Goal: Task Accomplishment & Management: Use online tool/utility

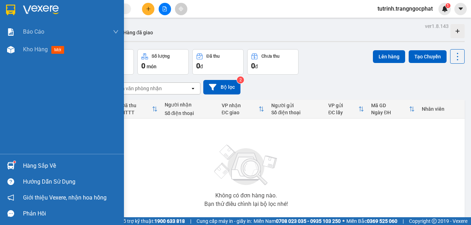
drag, startPoint x: 35, startPoint y: 166, endPoint x: 39, endPoint y: 164, distance: 4.8
click at [36, 165] on div "Hàng sắp về" at bounding box center [71, 166] width 96 height 11
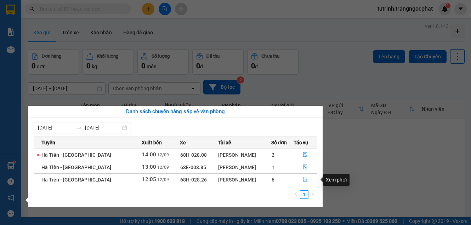
click at [305, 178] on icon "file-done" at bounding box center [305, 179] width 5 height 5
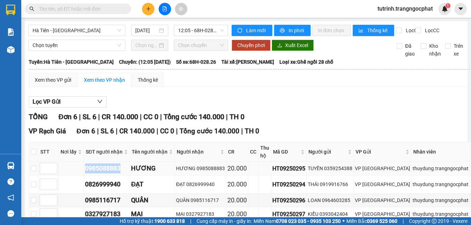
drag, startPoint x: 122, startPoint y: 183, endPoint x: 87, endPoint y: 184, distance: 34.7
click at [84, 176] on td "0985088883" at bounding box center [107, 169] width 46 height 14
copy div "0985088883"
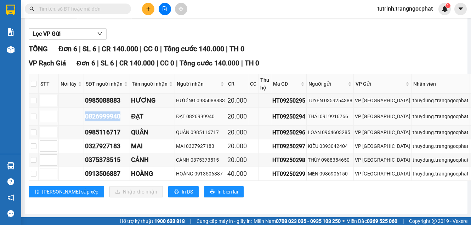
drag, startPoint x: 121, startPoint y: 123, endPoint x: 83, endPoint y: 129, distance: 38.7
click at [83, 126] on tr "0826999940 ĐẠT ĐẠT 0826999940 20.000 HT09250294 THÁI 0919916766 VP [PERSON_NAME…" at bounding box center [292, 117] width 526 height 18
copy div "0826999940"
drag, startPoint x: 121, startPoint y: 140, endPoint x: 84, endPoint y: 136, distance: 36.7
click at [84, 136] on td "0985116717" at bounding box center [107, 133] width 46 height 14
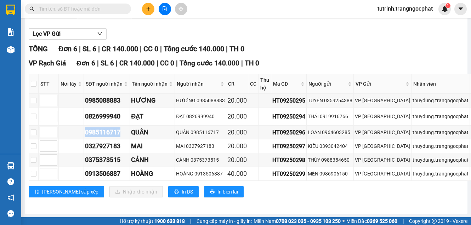
copy div "0985116717"
drag, startPoint x: 121, startPoint y: 157, endPoint x: 85, endPoint y: 160, distance: 35.9
click at [85, 151] on div "0327927183" at bounding box center [107, 146] width 44 height 10
copy div "0327927183"
drag, startPoint x: 121, startPoint y: 169, endPoint x: 84, endPoint y: 169, distance: 36.5
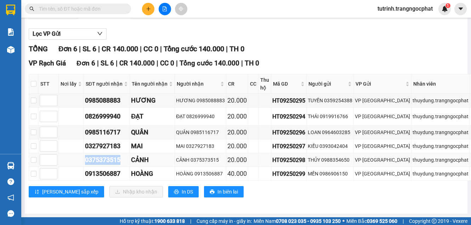
click at [84, 167] on td "0375373515" at bounding box center [107, 160] width 46 height 14
copy div "0375373515"
drag, startPoint x: 121, startPoint y: 181, endPoint x: 84, endPoint y: 177, distance: 37.1
click at [84, 177] on td "0913506887" at bounding box center [107, 174] width 46 height 14
copy div "0913506887"
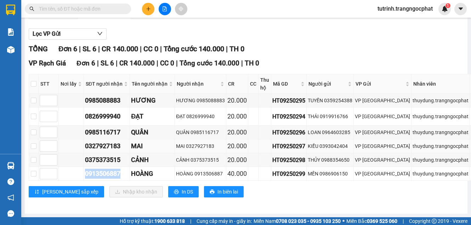
scroll to position [85, 0]
click at [36, 77] on th at bounding box center [34, 83] width 10 height 19
click at [30, 80] on th at bounding box center [34, 83] width 10 height 19
click at [34, 81] on input "checkbox" at bounding box center [34, 84] width 6 height 6
checkbox input "true"
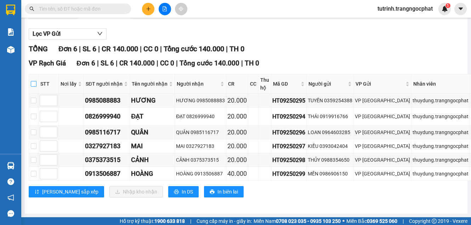
checkbox input "true"
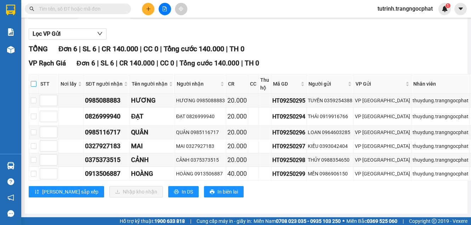
checkbox input "true"
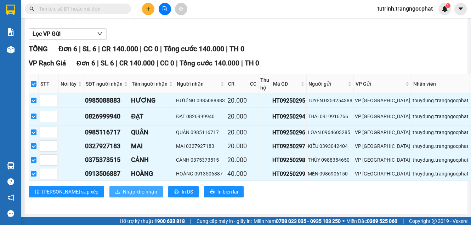
click at [123, 188] on span "Nhập kho nhận" at bounding box center [140, 192] width 34 height 8
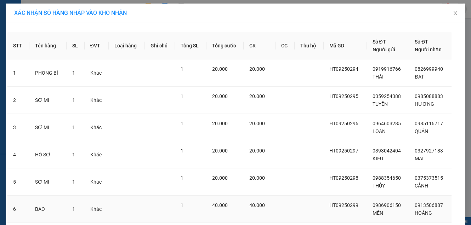
scroll to position [50, 0]
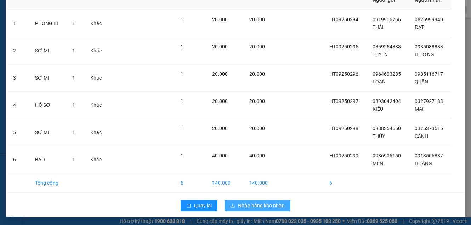
click at [245, 203] on span "Nhập hàng kho nhận" at bounding box center [261, 206] width 47 height 8
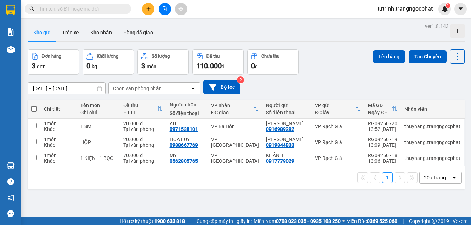
click at [89, 12] on input "text" at bounding box center [81, 9] width 84 height 8
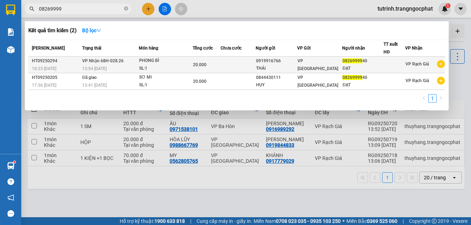
type input "08269999"
click at [389, 59] on td at bounding box center [395, 65] width 22 height 17
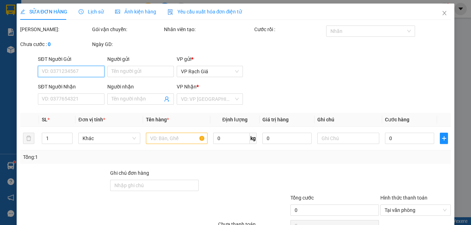
type input "0919916766"
type input "THÁI"
type input "0826999940"
type input "ĐẠT"
type input "20.000"
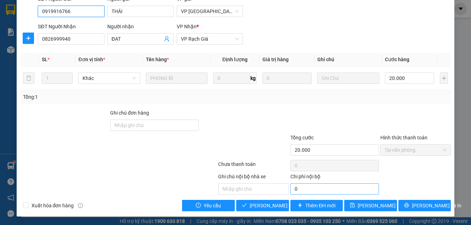
scroll to position [76, 0]
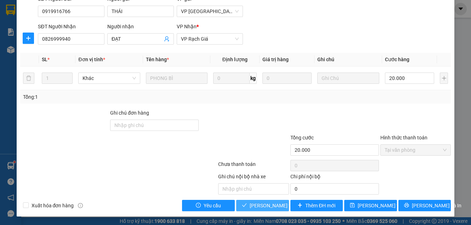
click at [262, 204] on span "Lưu và Giao hàng" at bounding box center [284, 206] width 68 height 8
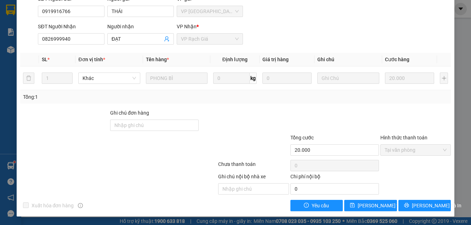
click at [455, 23] on div "SỬA ĐƠN HÀNG Lịch sử Ảnh kiện hàng Yêu cầu xuất hóa đơn điện tử Total Paid Fee …" at bounding box center [235, 112] width 471 height 225
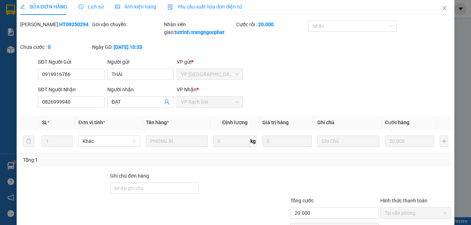
scroll to position [0, 0]
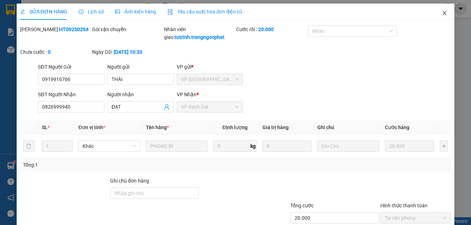
click at [442, 15] on icon "close" at bounding box center [445, 13] width 6 height 6
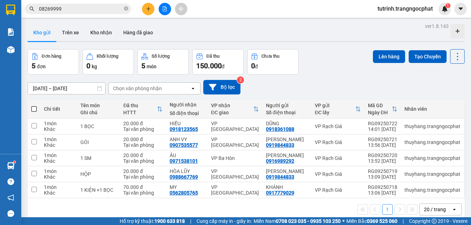
scroll to position [33, 0]
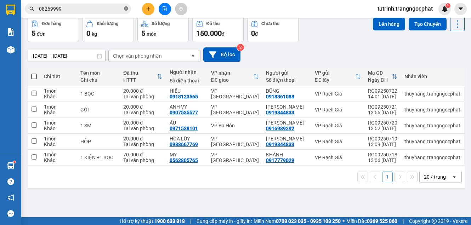
click at [126, 10] on icon "close-circle" at bounding box center [126, 8] width 4 height 4
click at [117, 9] on input "text" at bounding box center [81, 9] width 84 height 8
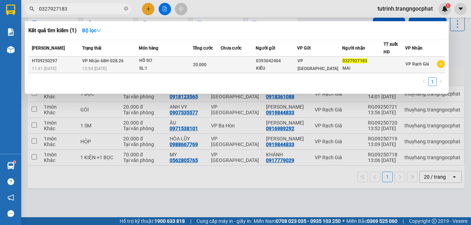
type input "0327927183"
click at [238, 65] on td at bounding box center [238, 65] width 35 height 17
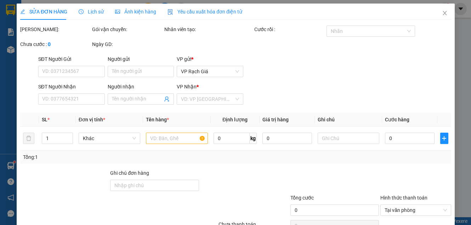
type input "0393042404"
type input "KIỀU"
type input "0327927183"
type input "MAI"
type input "20.000"
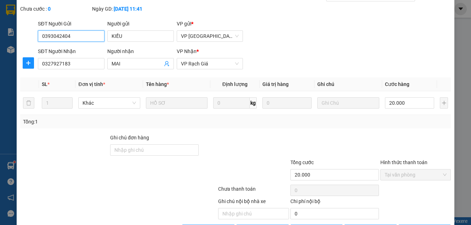
scroll to position [76, 0]
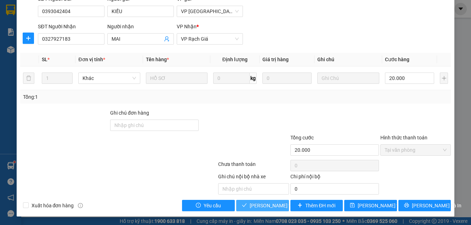
click at [256, 207] on span "Lưu và Giao hàng" at bounding box center [284, 206] width 68 height 8
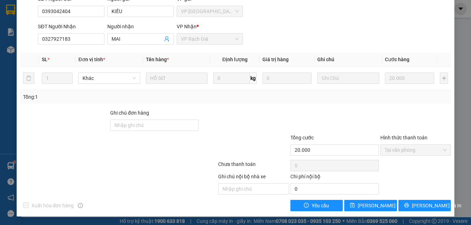
scroll to position [0, 0]
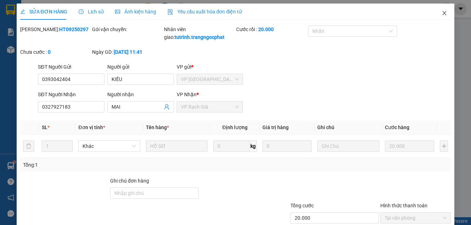
click at [440, 17] on span "Close" at bounding box center [445, 14] width 20 height 20
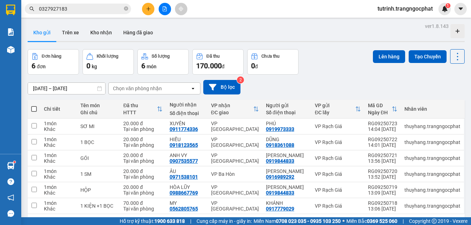
scroll to position [33, 0]
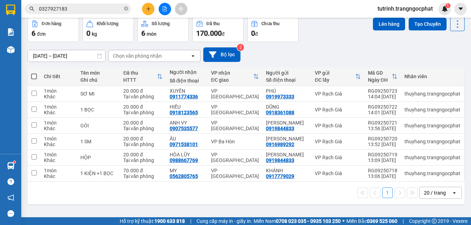
click at [151, 11] on icon "plus" at bounding box center [148, 8] width 5 height 5
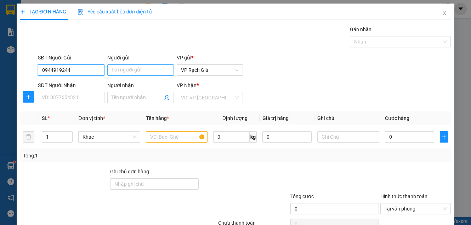
type input "0944919244"
click at [115, 70] on input "Người gửi" at bounding box center [140, 69] width 67 height 11
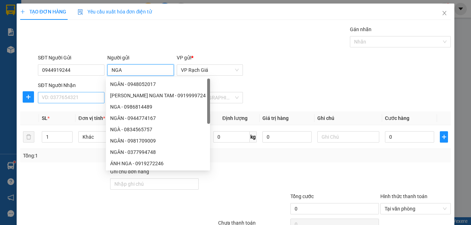
type input "NGA"
click at [69, 94] on input "SĐT Người Nhận" at bounding box center [71, 97] width 67 height 11
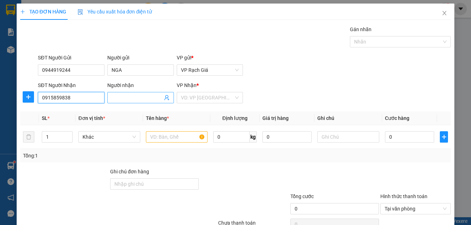
type input "0915859838"
click at [115, 94] on input "Người nhận" at bounding box center [137, 98] width 51 height 8
type input "BỌC"
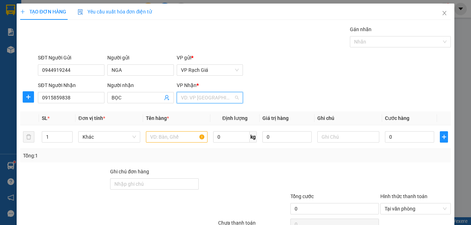
click at [211, 102] on input "search" at bounding box center [207, 97] width 53 height 11
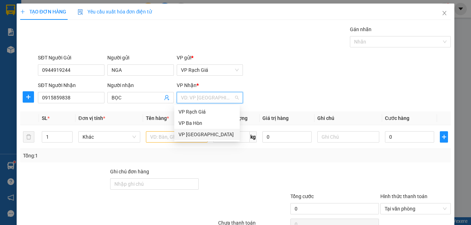
click at [194, 138] on div "VP [GEOGRAPHIC_DATA]" at bounding box center [206, 135] width 57 height 8
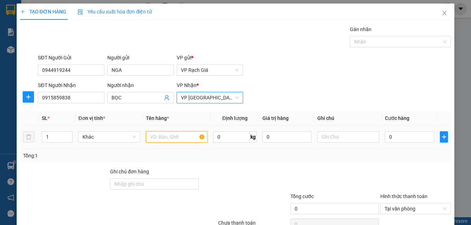
click at [165, 138] on input "text" at bounding box center [177, 136] width 62 height 11
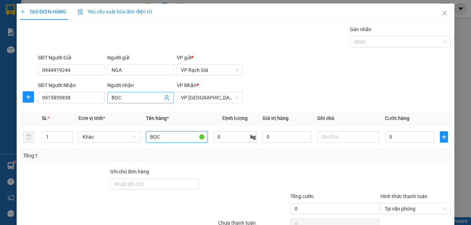
type input "BỌC"
drag, startPoint x: 131, startPoint y: 95, endPoint x: 68, endPoint y: 112, distance: 65.0
click at [68, 112] on div "Transit Pickup Surcharge Ids Transit Deliver Surcharge Ids Transit Deliver Surc…" at bounding box center [235, 147] width 431 height 245
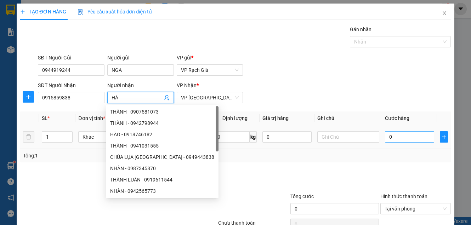
type input "HÀ"
click at [395, 140] on input "0" at bounding box center [410, 136] width 50 height 11
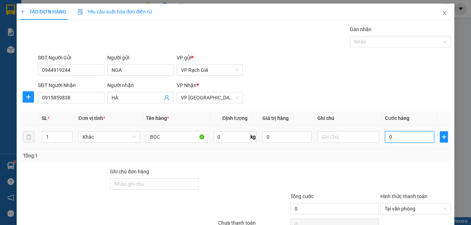
type input "2"
type input "20"
type input "200"
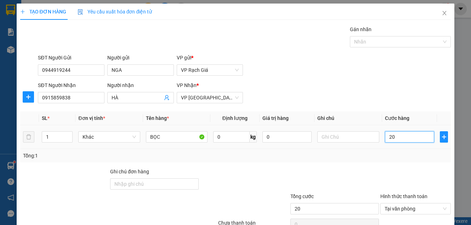
type input "200"
type input "2.000"
type input "20.000"
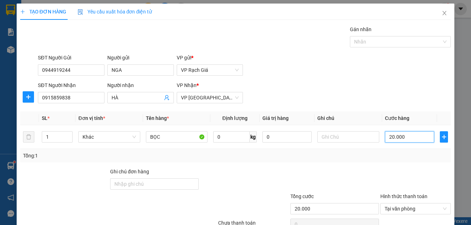
scroll to position [59, 0]
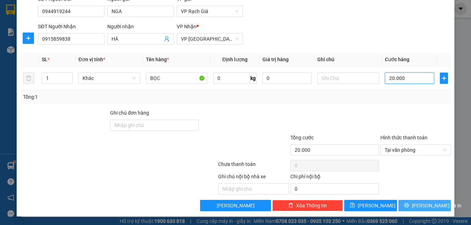
type input "20.000"
click at [414, 209] on span "Lưu và In" at bounding box center [437, 206] width 50 height 8
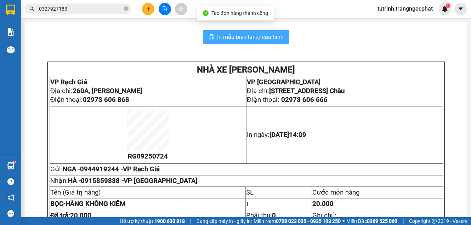
click at [265, 30] on button "In mẫu biên lai tự cấu hình" at bounding box center [246, 37] width 86 height 14
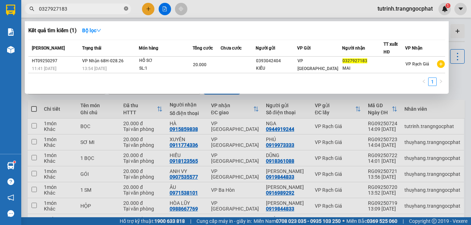
click at [126, 8] on icon "close-circle" at bounding box center [126, 8] width 4 height 4
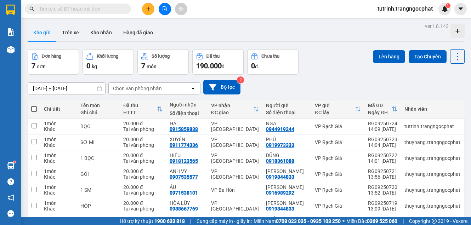
click at [116, 8] on input "text" at bounding box center [81, 9] width 84 height 8
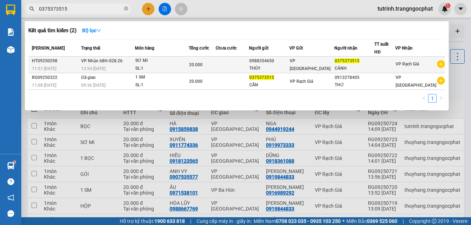
type input "0375373515"
click at [260, 67] on div "THỦY" at bounding box center [269, 68] width 40 height 7
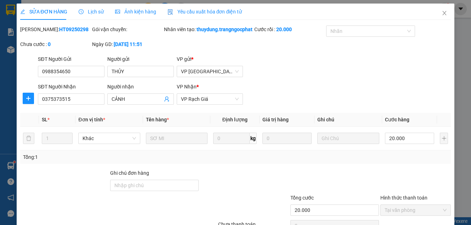
type input "0988354650"
type input "THỦY"
type input "0375373515"
type input "CẢNH"
type input "20.000"
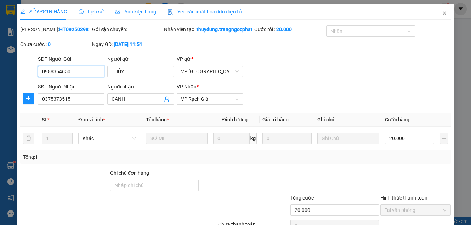
scroll to position [76, 0]
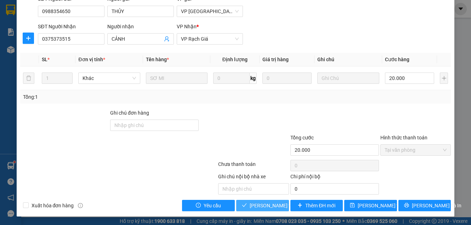
click at [263, 208] on span "Lưu và Giao hàng" at bounding box center [284, 206] width 68 height 8
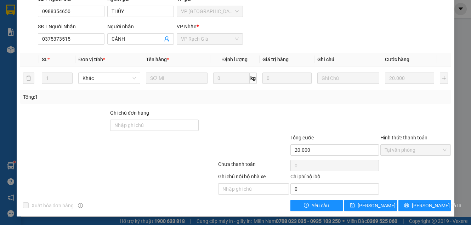
scroll to position [0, 0]
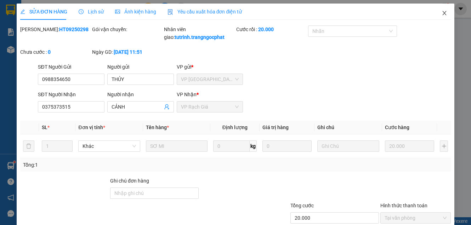
click at [443, 13] on icon "close" at bounding box center [445, 13] width 4 height 4
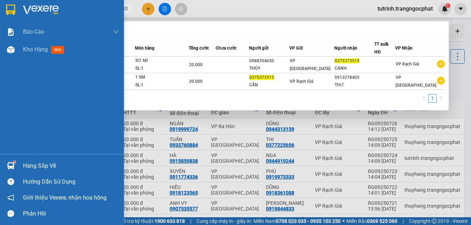
drag, startPoint x: 84, startPoint y: 10, endPoint x: 1, endPoint y: 17, distance: 83.2
click at [1, 17] on section "Kết quả tìm kiếm ( 2 ) Bộ lọc Mã ĐH Trạng thái Món hàng Tổng cước Chưa cước Ngư…" at bounding box center [235, 112] width 471 height 225
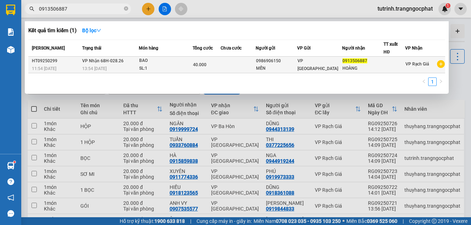
type input "0913506887"
click at [263, 62] on div "0986906150" at bounding box center [276, 60] width 41 height 7
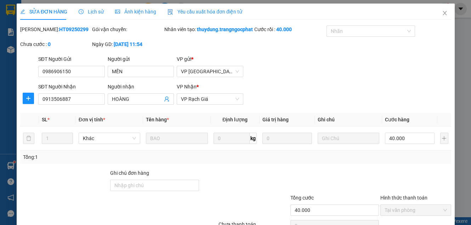
type input "0986906150"
type input "MẾN"
type input "0913506887"
type input "HOÀNG"
type input "40.000"
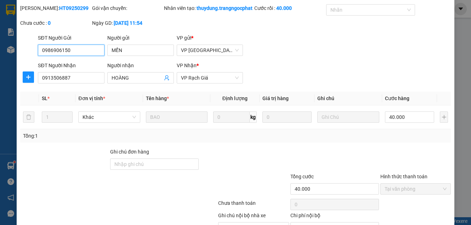
scroll to position [76, 0]
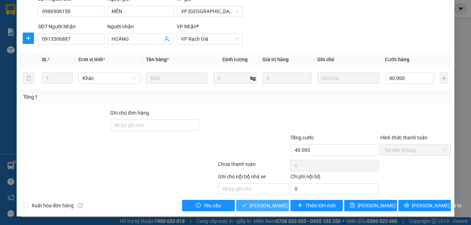
click at [262, 202] on span "Lưu và Giao hàng" at bounding box center [284, 206] width 68 height 8
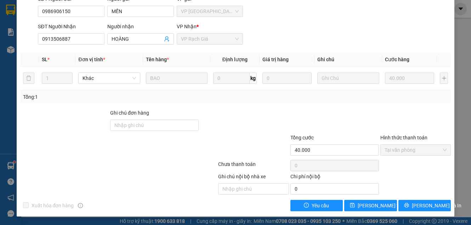
scroll to position [0, 0]
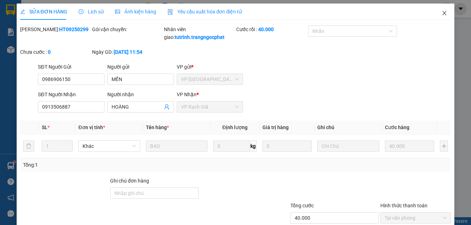
click at [442, 14] on icon "close" at bounding box center [445, 13] width 6 height 6
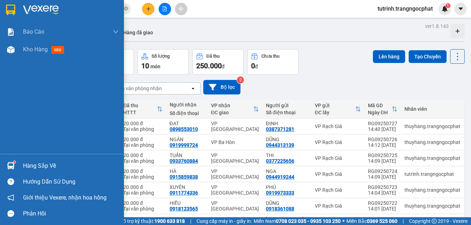
click at [16, 164] on div at bounding box center [11, 166] width 12 height 12
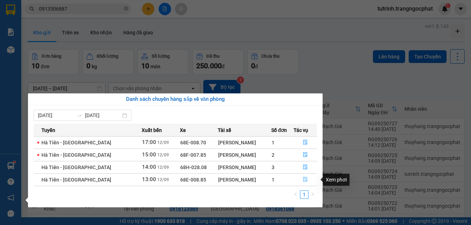
click at [298, 181] on button "button" at bounding box center [305, 179] width 23 height 11
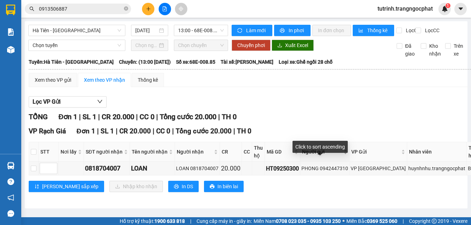
scroll to position [12, 0]
click at [102, 166] on div "0818704007" at bounding box center [107, 169] width 44 height 10
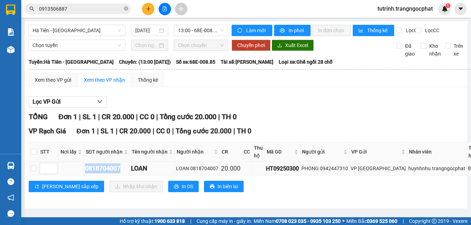
drag, startPoint x: 123, startPoint y: 167, endPoint x: 83, endPoint y: 164, distance: 39.8
click at [83, 164] on tr "0818704007 LOAN LOAN 0818704007 20.000 HT09250300 PHONG 0942447310 VP Hà Tiên h…" at bounding box center [288, 169] width 518 height 14
copy div "0818704007"
click at [34, 152] on input "checkbox" at bounding box center [34, 152] width 6 height 6
checkbox input "true"
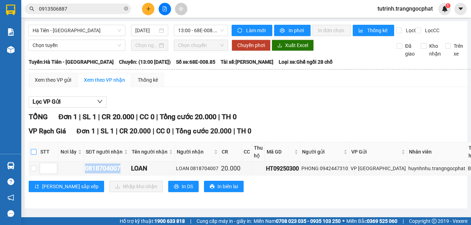
checkbox input "true"
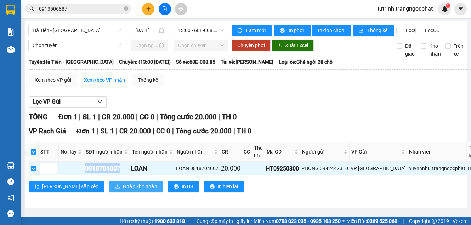
click at [123, 186] on span "Nhập kho nhận" at bounding box center [140, 187] width 34 height 8
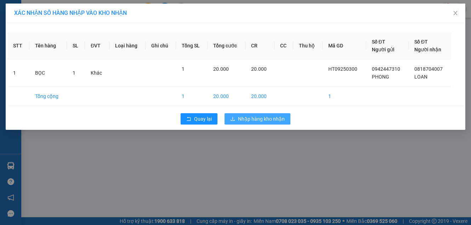
click at [260, 114] on button "Nhập hàng kho nhận" at bounding box center [258, 118] width 66 height 11
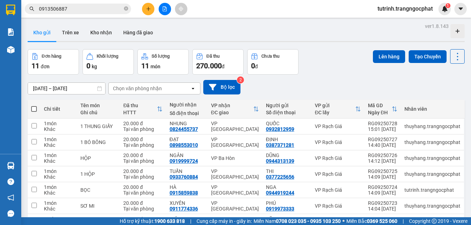
click at [129, 8] on span "0913506887" at bounding box center [78, 9] width 106 height 11
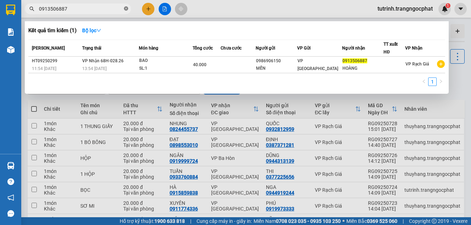
click at [126, 9] on icon "close-circle" at bounding box center [126, 8] width 4 height 4
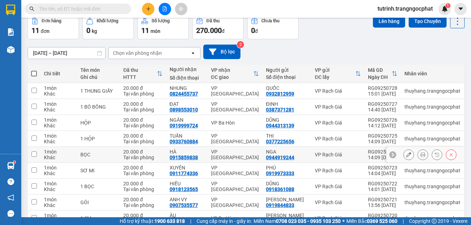
scroll to position [106, 0]
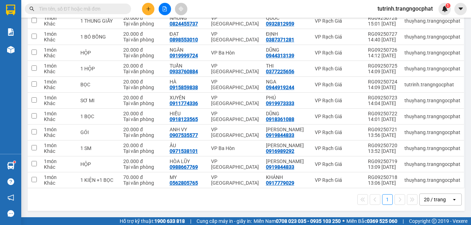
click at [426, 200] on div "20 / trang" at bounding box center [435, 199] width 22 height 7
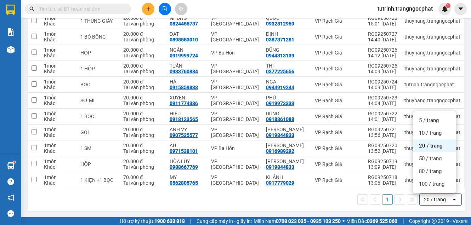
click at [429, 147] on span "20 / trang" at bounding box center [431, 145] width 24 height 7
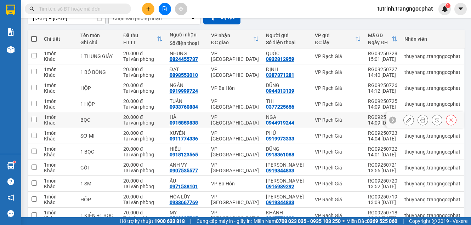
scroll to position [0, 0]
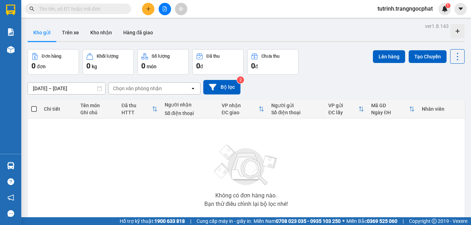
click at [76, 10] on input "text" at bounding box center [81, 9] width 84 height 8
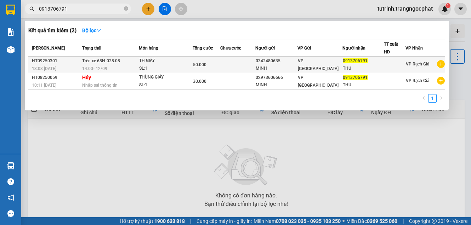
type input "0913706791"
click at [384, 63] on div at bounding box center [394, 64] width 21 height 7
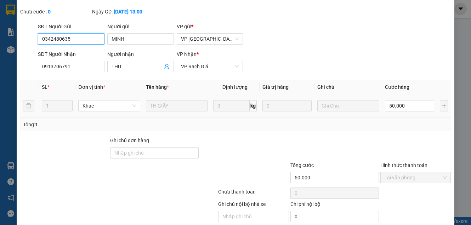
type input "0342480635"
type input "MINH"
type input "0913706791"
type input "THU"
type input "50.000"
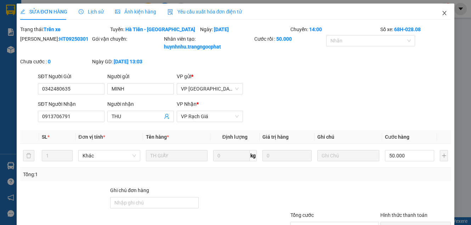
click at [443, 12] on icon "close" at bounding box center [445, 13] width 4 height 4
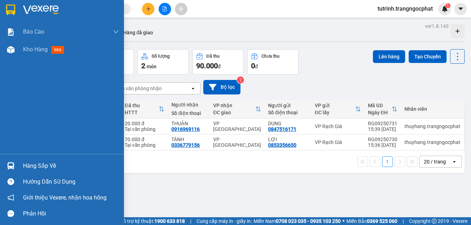
click at [43, 164] on div "Hàng sắp về" at bounding box center [71, 166] width 96 height 11
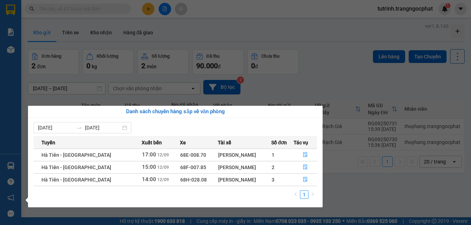
click at [226, 181] on div "[PERSON_NAME]" at bounding box center [244, 180] width 53 height 8
click at [307, 179] on button "button" at bounding box center [305, 179] width 23 height 11
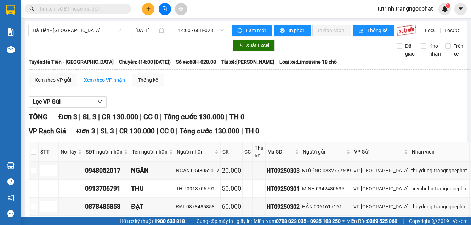
scroll to position [52, 0]
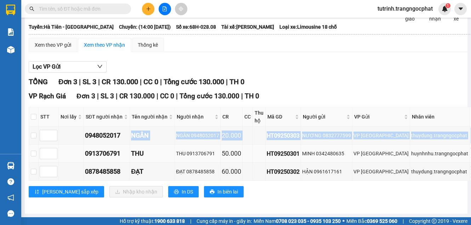
drag, startPoint x: 120, startPoint y: 132, endPoint x: 58, endPoint y: 140, distance: 62.1
click at [58, 140] on tbody "0948052017 NGÂN NGÂN 0948052017 20.000 HT09250303 NƯƠNG 0832777599 VP [PERSON_N…" at bounding box center [289, 154] width 521 height 54
click at [120, 131] on div "0948052017" at bounding box center [107, 136] width 44 height 10
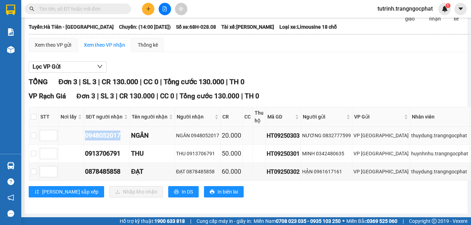
drag, startPoint x: 123, startPoint y: 130, endPoint x: 84, endPoint y: 132, distance: 39.0
click at [84, 132] on td "0948052017" at bounding box center [107, 136] width 46 height 18
copy div "0948052017"
drag, startPoint x: 121, startPoint y: 150, endPoint x: 81, endPoint y: 153, distance: 39.4
click at [81, 153] on tr "0913706791 THU THU 0913706791 50.000 HT09250301 MINH 0342480635 VP [PERSON_NAME…" at bounding box center [289, 154] width 521 height 18
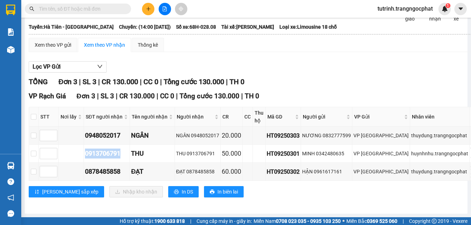
copy div "0913706791"
click at [35, 114] on input "checkbox" at bounding box center [34, 117] width 6 height 6
checkbox input "true"
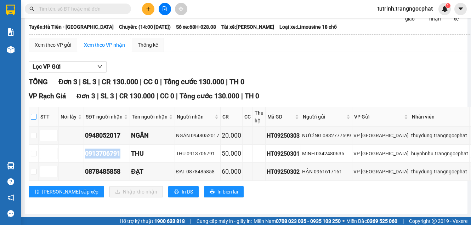
checkbox input "true"
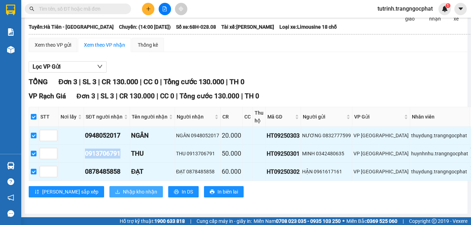
click at [123, 188] on span "Nhập kho nhận" at bounding box center [140, 192] width 34 height 8
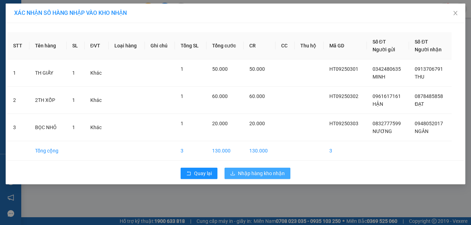
click at [263, 172] on span "Nhập hàng kho nhận" at bounding box center [261, 174] width 47 height 8
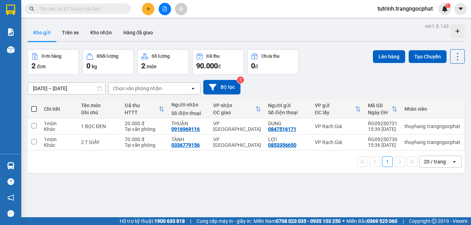
click at [35, 107] on span at bounding box center [34, 109] width 6 height 6
click at [34, 106] on input "checkbox" at bounding box center [34, 106] width 0 height 0
checkbox input "true"
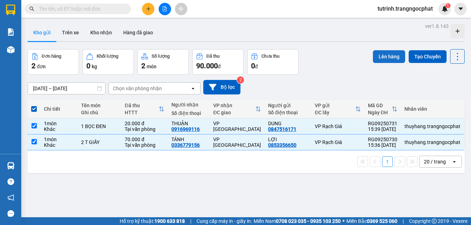
click at [384, 55] on button "Lên hàng" at bounding box center [389, 56] width 32 height 13
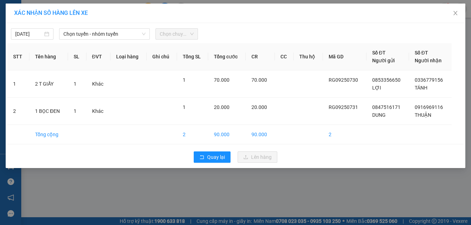
click at [165, 38] on span "Chọn chuyến" at bounding box center [177, 34] width 34 height 11
click at [114, 33] on span "Chọn tuyến - nhóm tuyến" at bounding box center [104, 34] width 82 height 11
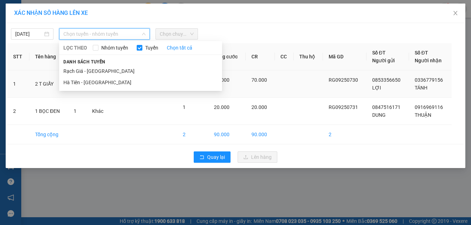
click at [121, 75] on li "Rạch Giá - [GEOGRAPHIC_DATA]" at bounding box center [140, 71] width 163 height 11
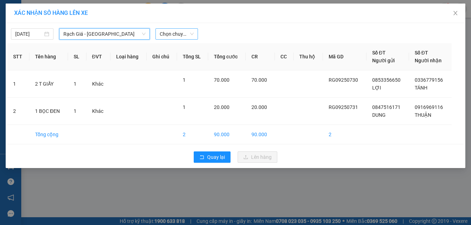
click at [185, 35] on span "Chọn chuyến" at bounding box center [177, 34] width 34 height 11
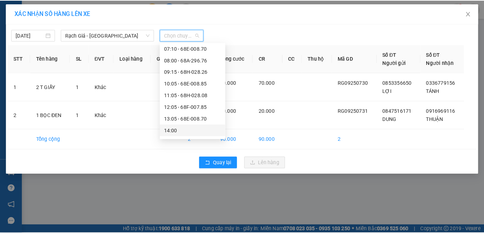
scroll to position [71, 0]
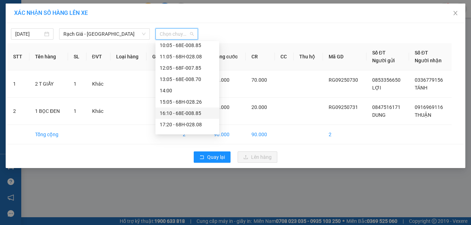
click at [173, 114] on div "16:10 - 68E-008.85" at bounding box center [187, 113] width 55 height 8
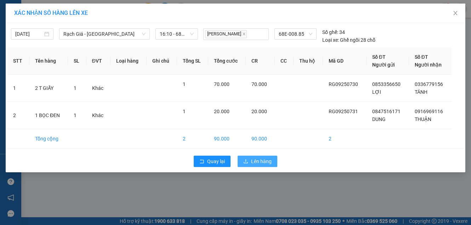
click at [259, 161] on span "Lên hàng" at bounding box center [261, 162] width 21 height 8
